Goal: Task Accomplishment & Management: Manage account settings

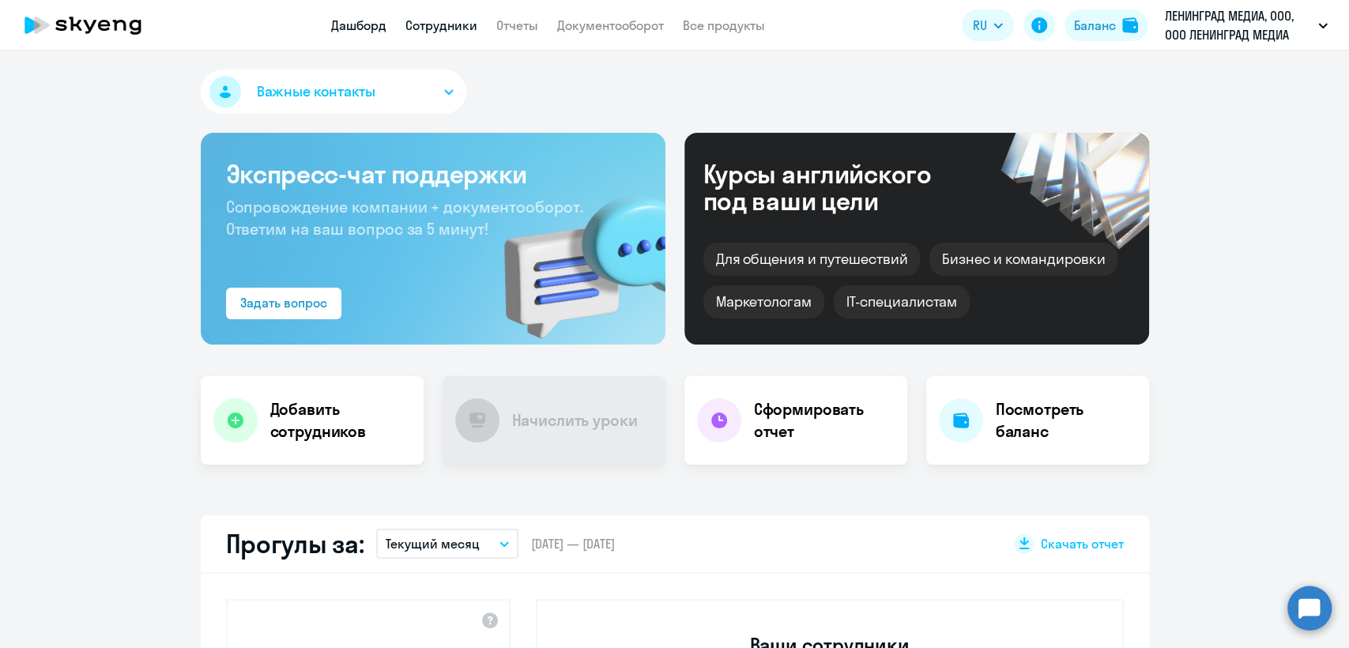
click at [431, 29] on link "Сотрудники" at bounding box center [441, 25] width 72 height 16
select select "30"
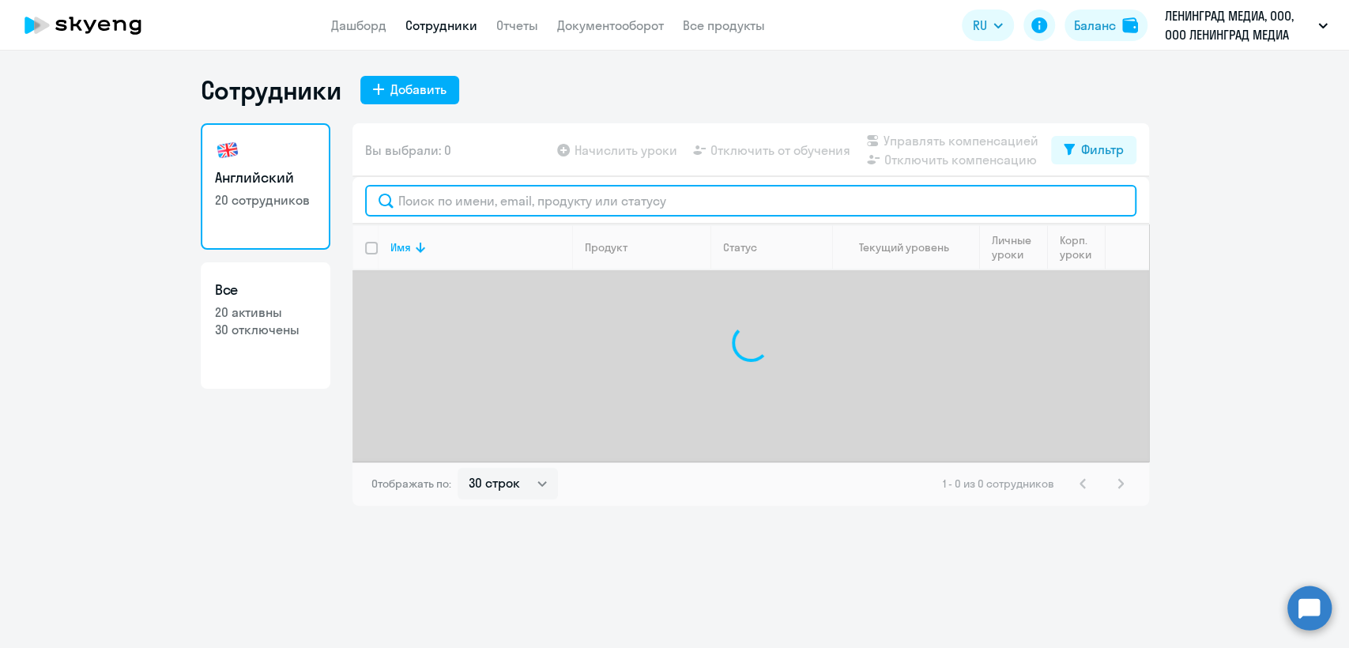
click at [453, 208] on input "text" at bounding box center [750, 201] width 771 height 32
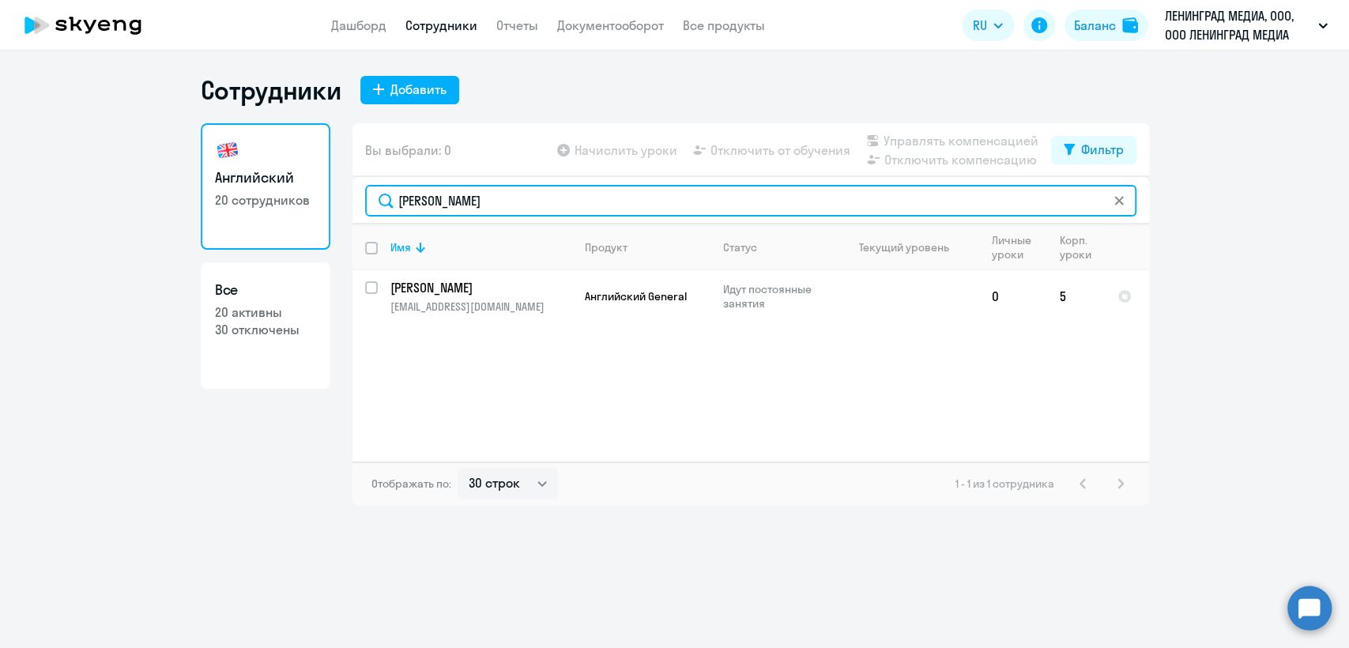
type input "[PERSON_NAME]"
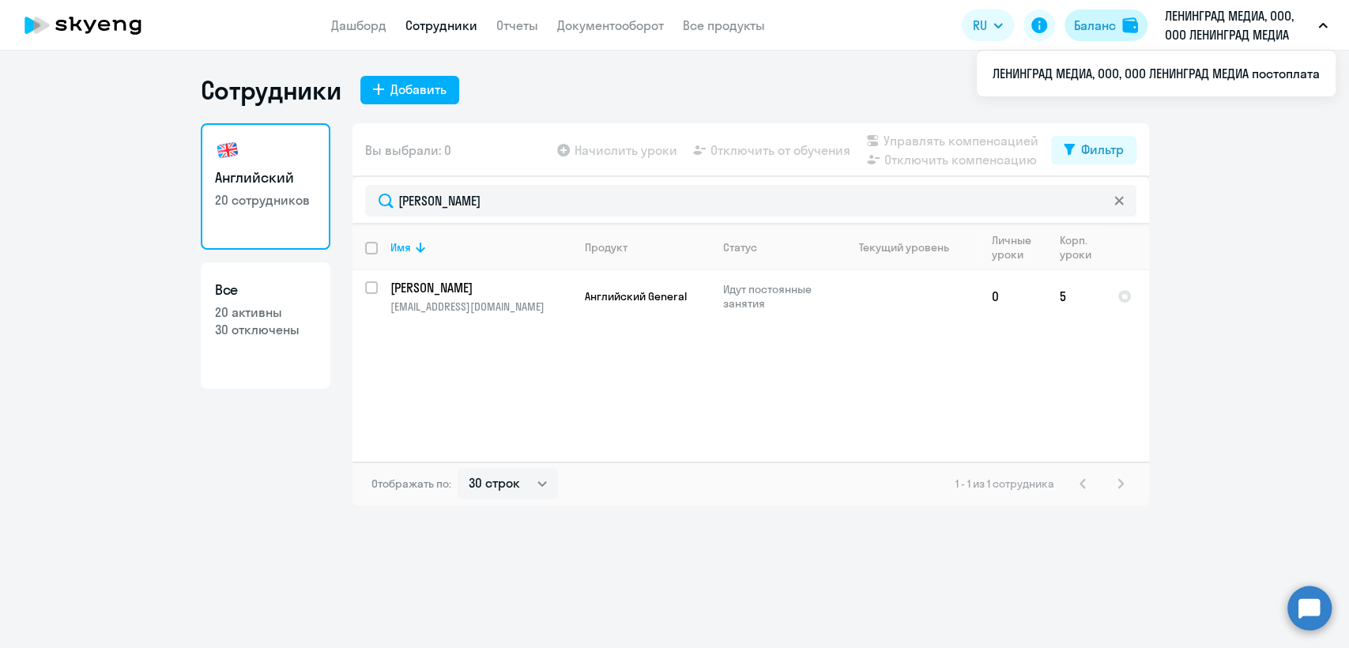
click at [1086, 34] on div "Баланс" at bounding box center [1095, 25] width 42 height 19
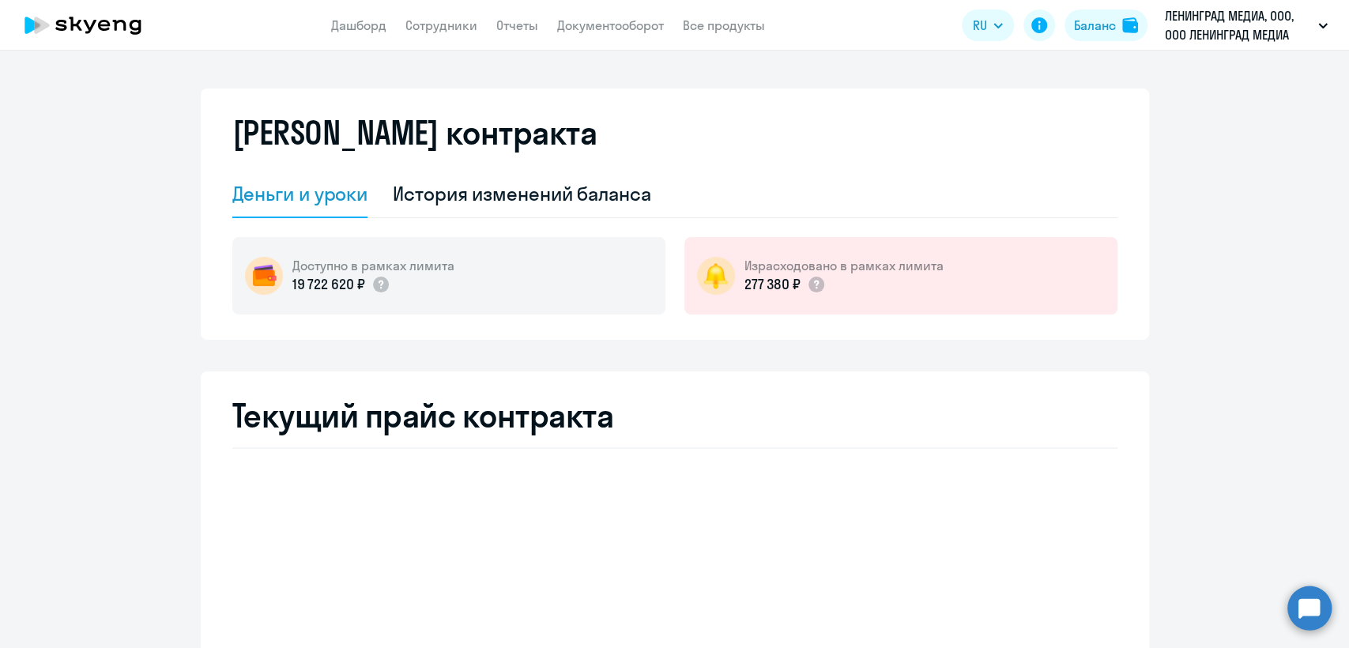
select select "english_adult_not_native_speaker"
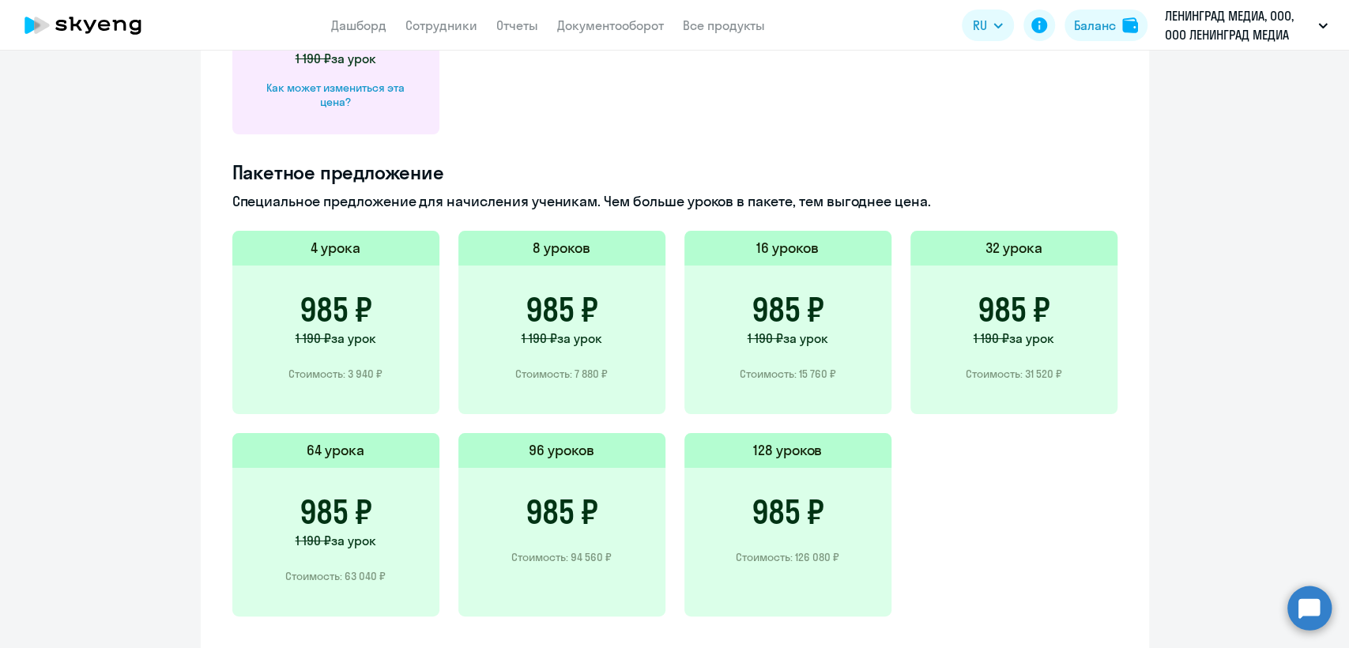
scroll to position [439, 0]
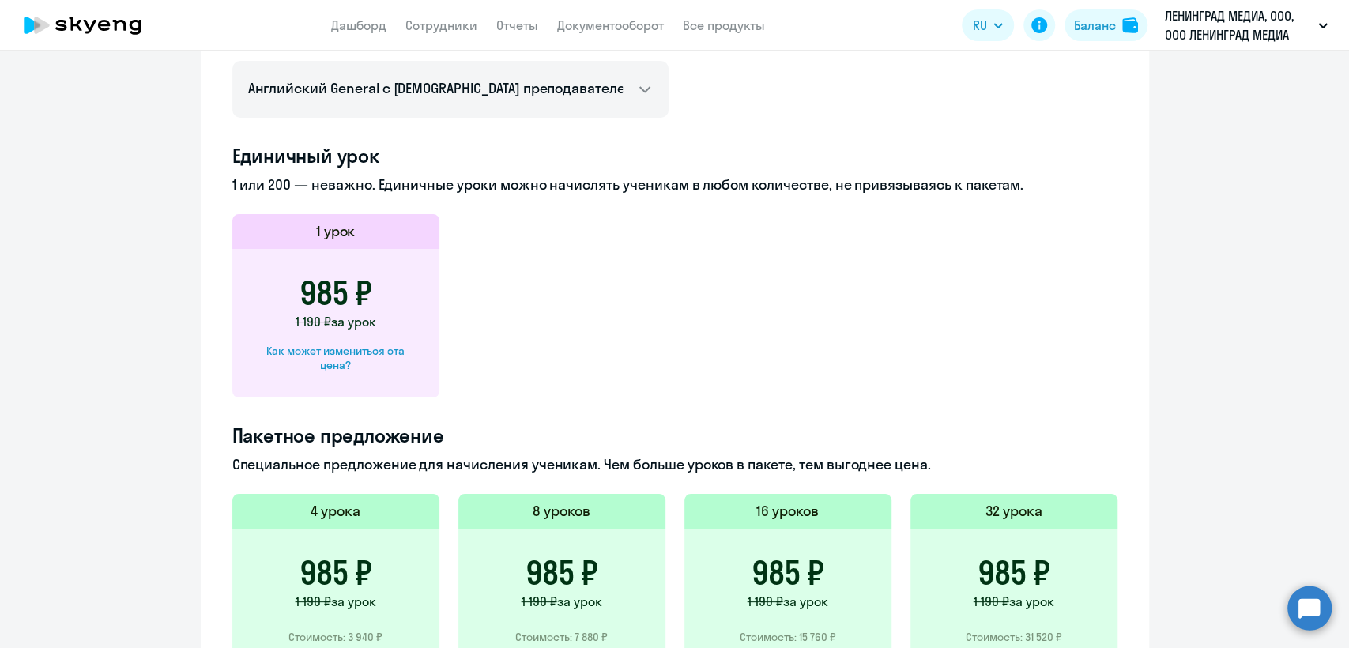
click at [370, 356] on div "Как может измениться эта цена?" at bounding box center [336, 358] width 156 height 28
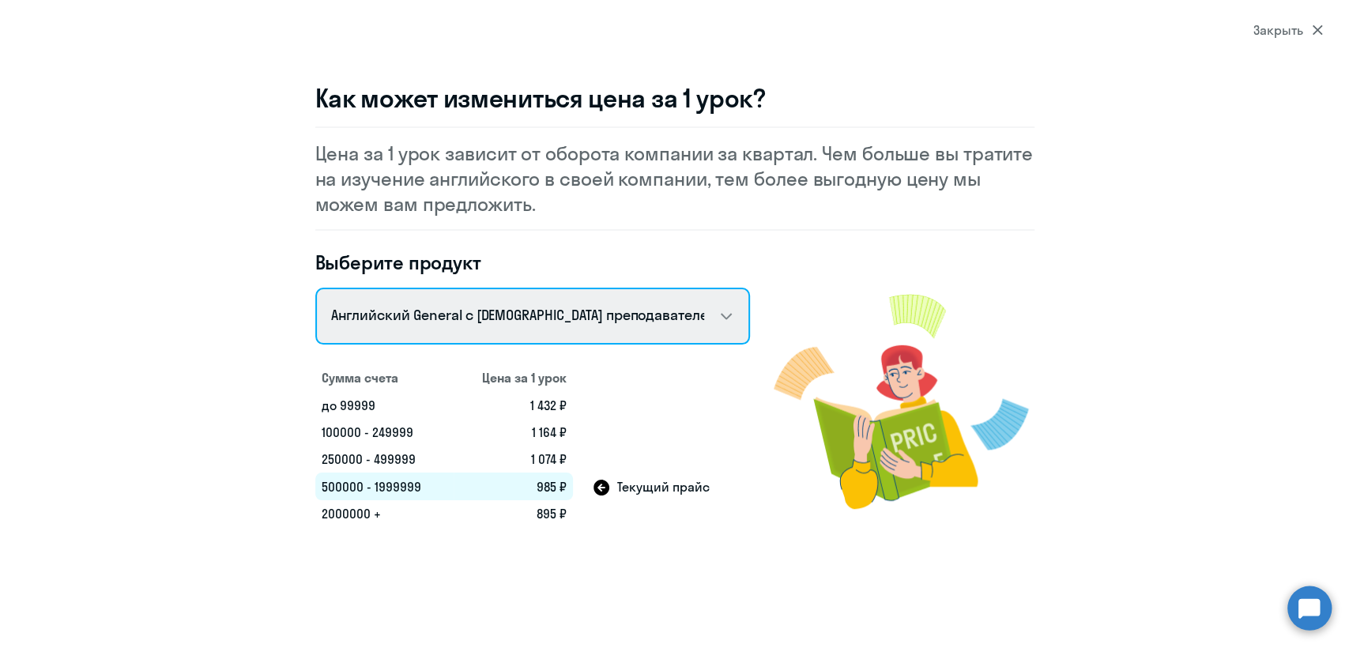
click at [436, 330] on select "Talks 15 минутные разговоры на английском Английский General с [DEMOGRAPHIC_DAT…" at bounding box center [532, 316] width 435 height 57
select select "english_adult_native_speaker"
click at [315, 288] on select "Talks 15 минутные разговоры на английском Английский General с [DEMOGRAPHIC_DAT…" at bounding box center [532, 316] width 435 height 57
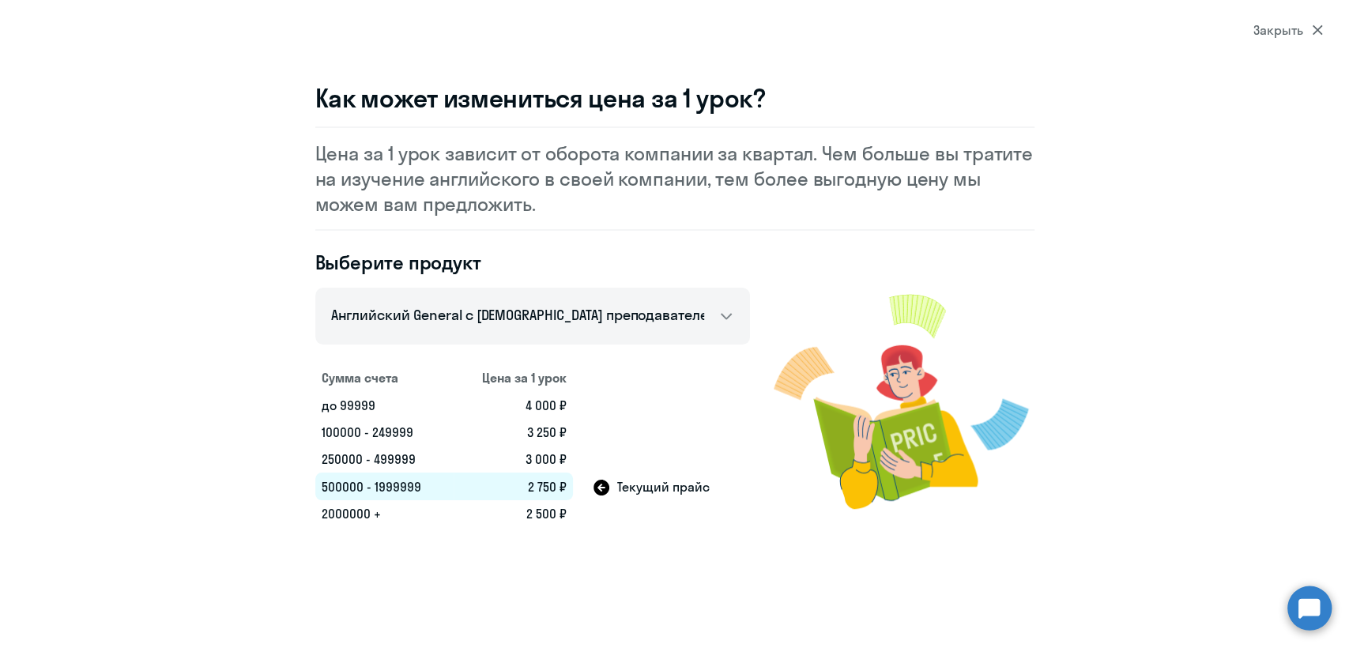
click at [1294, 25] on div "Закрыть" at bounding box center [1288, 30] width 70 height 19
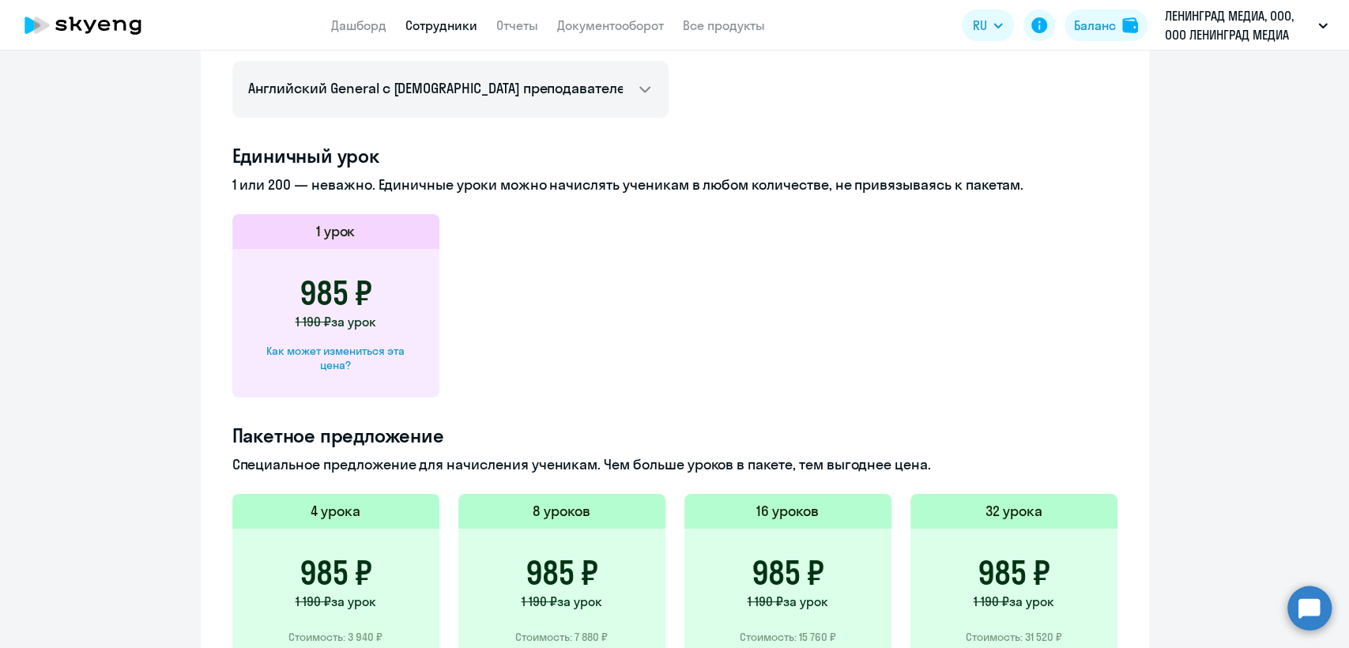
click at [449, 30] on link "Сотрудники" at bounding box center [441, 25] width 72 height 16
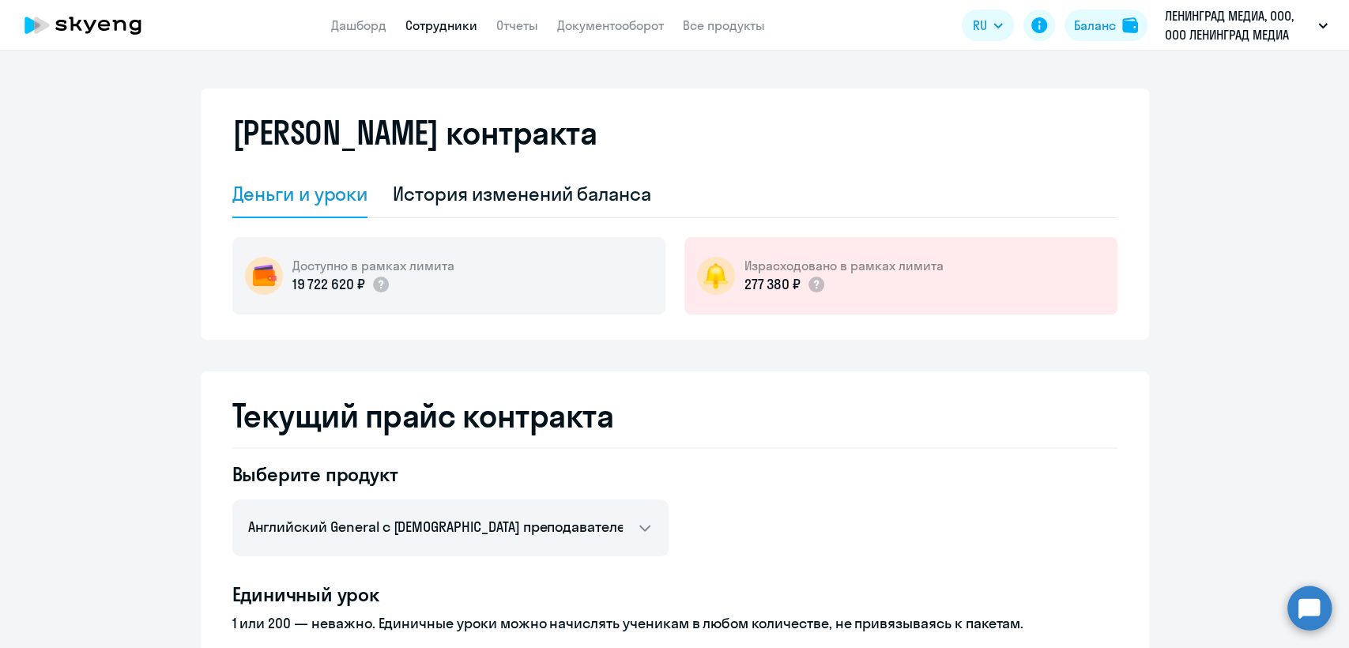
select select "30"
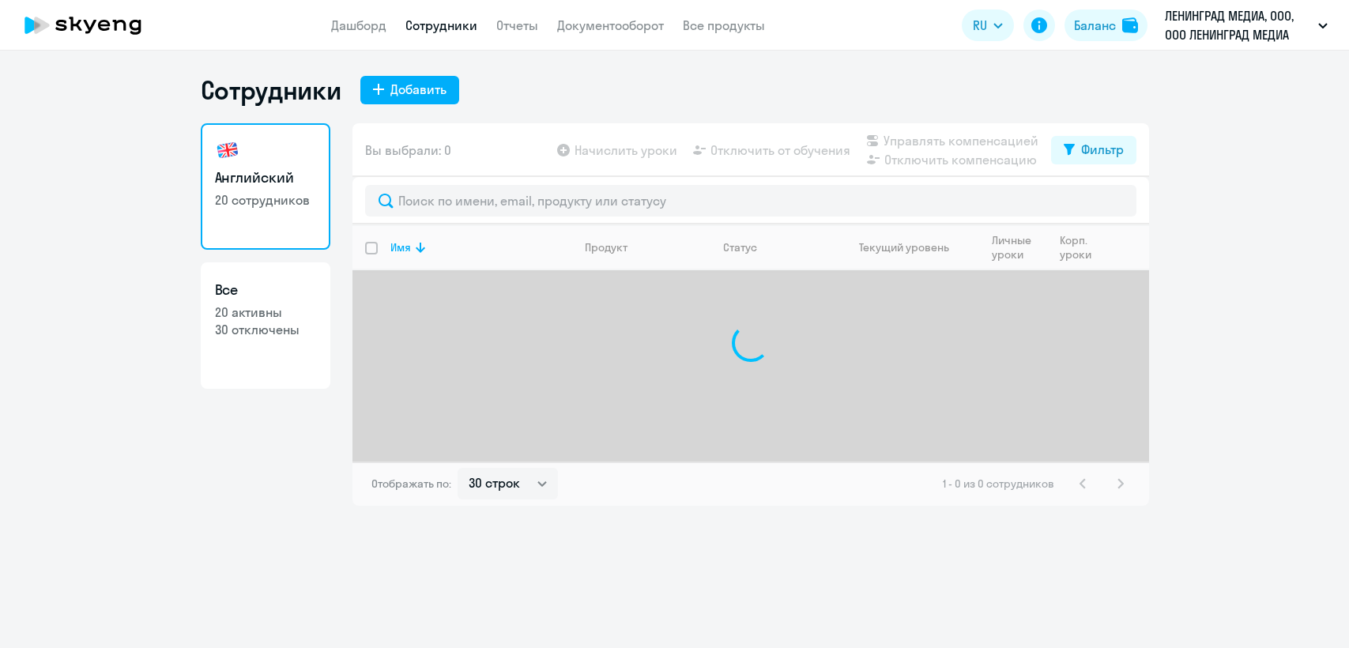
select select "30"
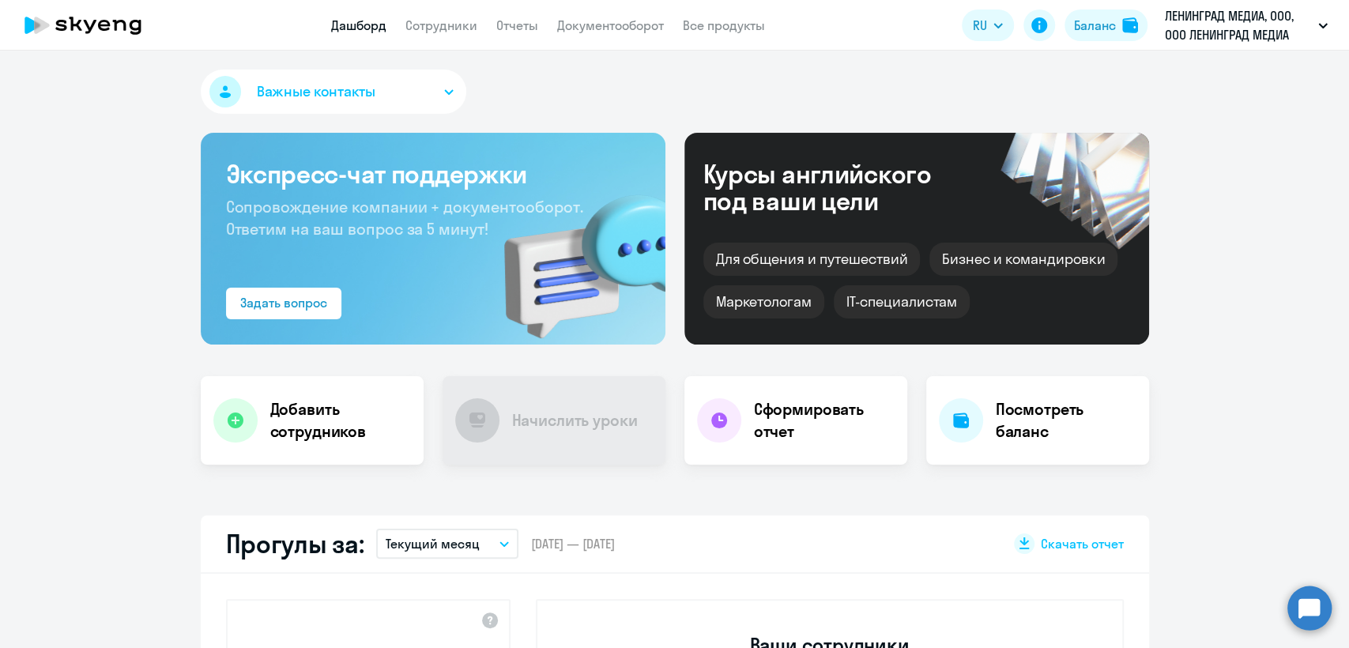
select select "30"
click at [443, 21] on link "Сотрудники" at bounding box center [441, 25] width 72 height 16
select select "30"
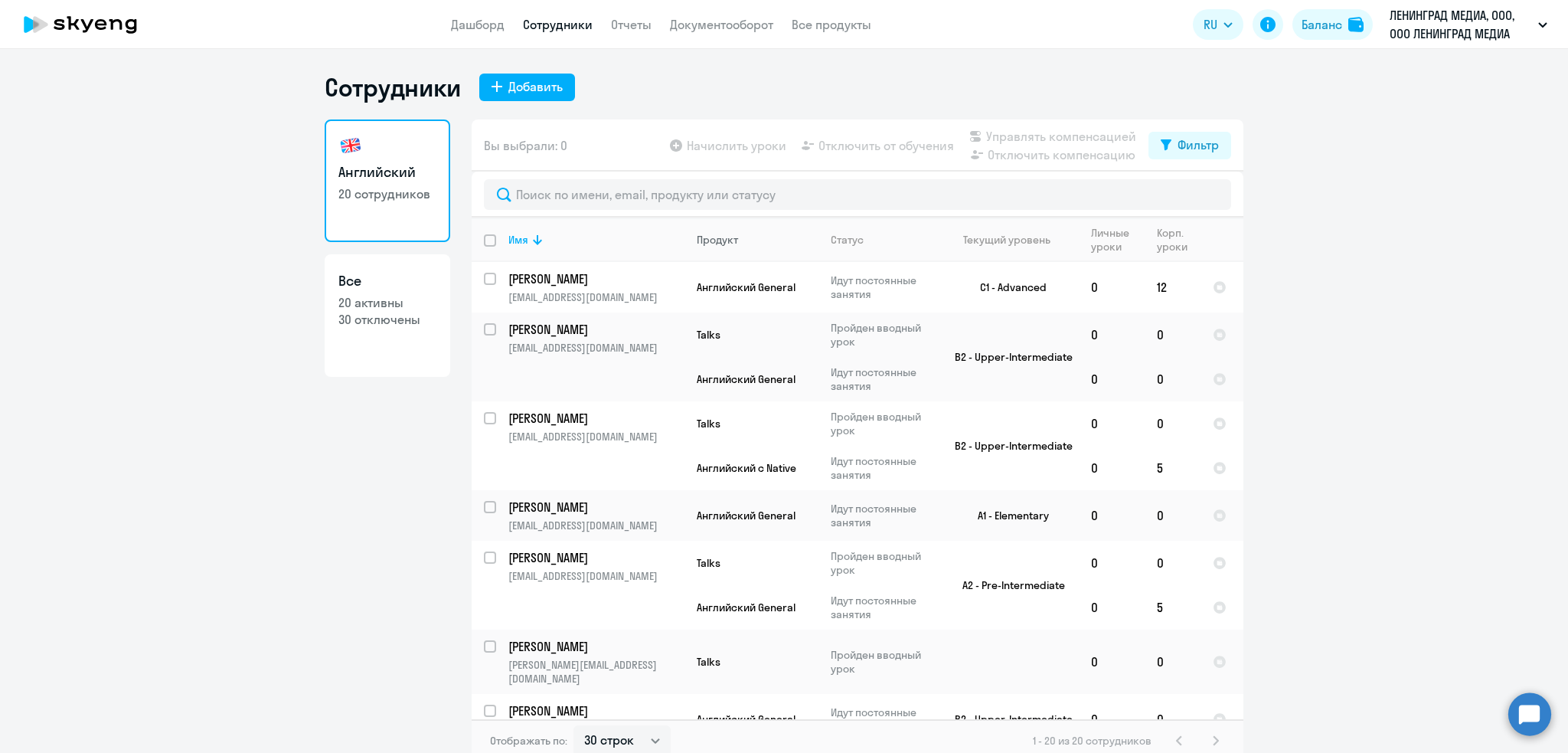
click at [709, 249] on th "Продукт" at bounding box center [751, 239] width 134 height 45
click at [707, 242] on div "Продукт" at bounding box center [717, 239] width 42 height 14
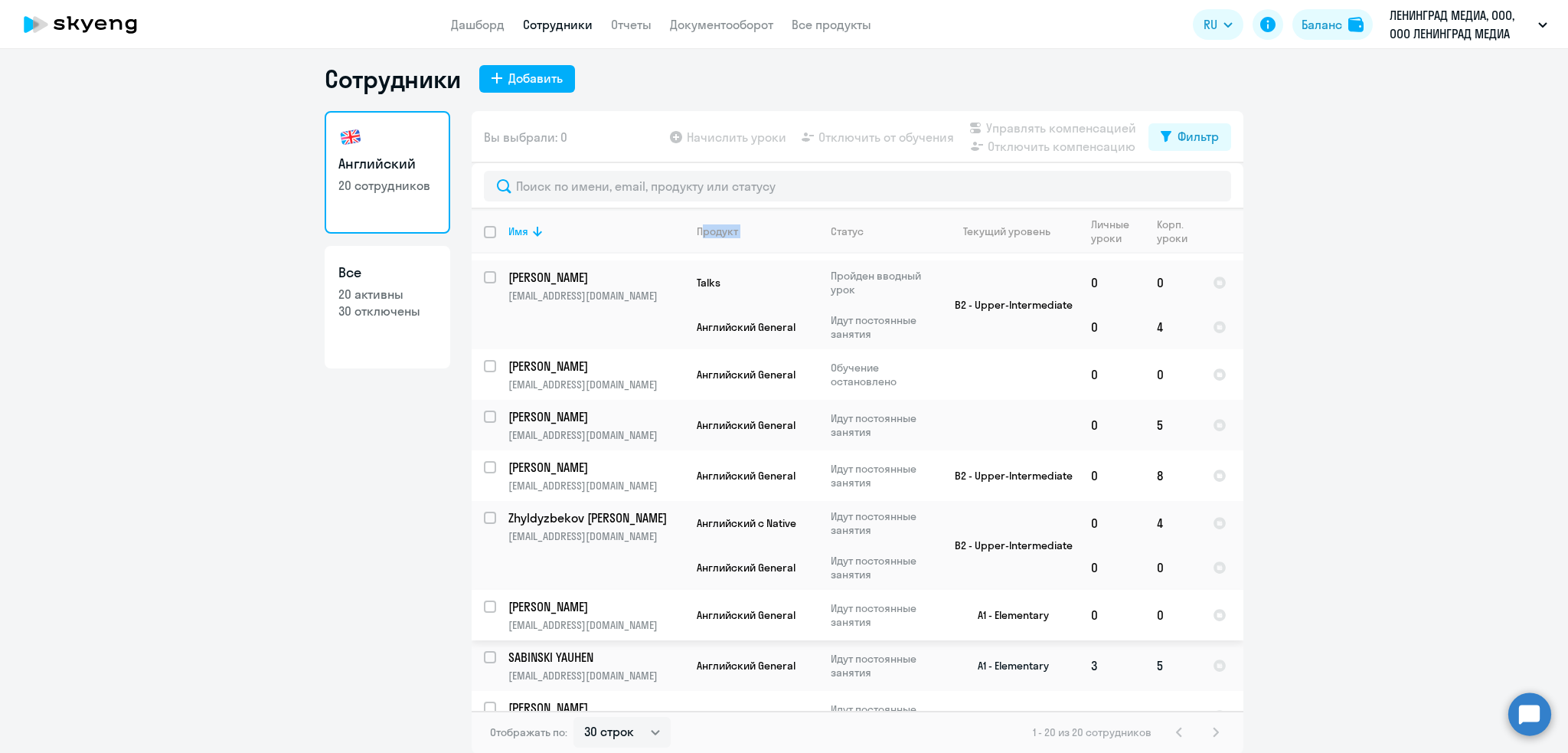
scroll to position [841, 0]
